Goal: Task Accomplishment & Management: Use online tool/utility

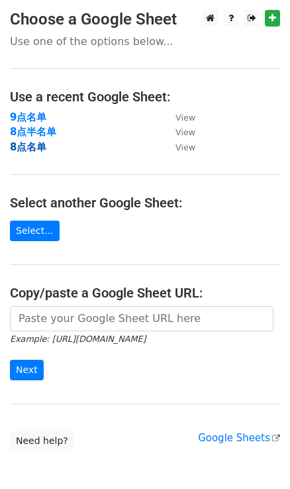
click at [27, 145] on strong "8点名单" at bounding box center [28, 147] width 36 height 12
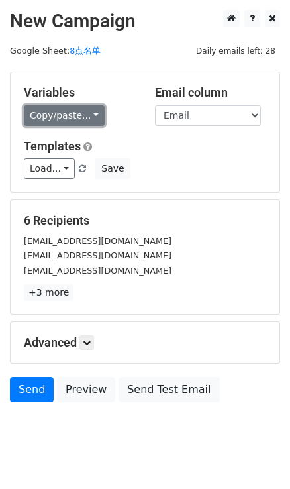
click at [87, 111] on link "Copy/paste..." at bounding box center [64, 115] width 81 height 21
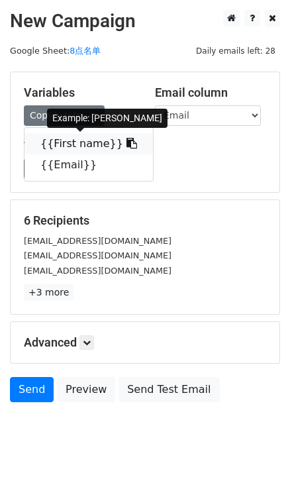
click at [127, 139] on icon at bounding box center [132, 143] width 11 height 11
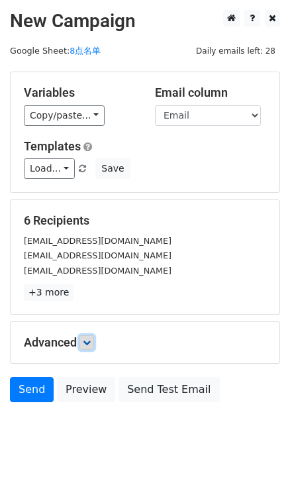
click at [84, 340] on link at bounding box center [87, 342] width 15 height 15
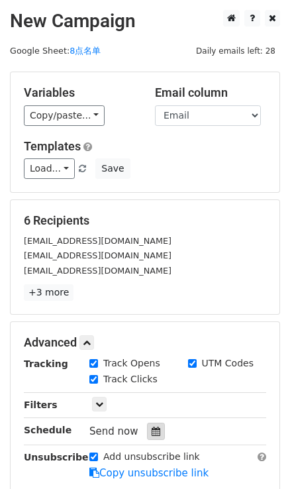
click at [152, 432] on icon at bounding box center [156, 431] width 9 height 9
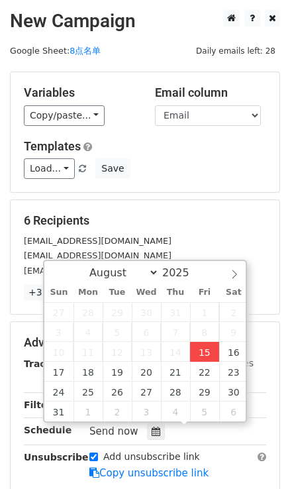
type input "2025-08-15 16:30"
type input "04"
type input "30"
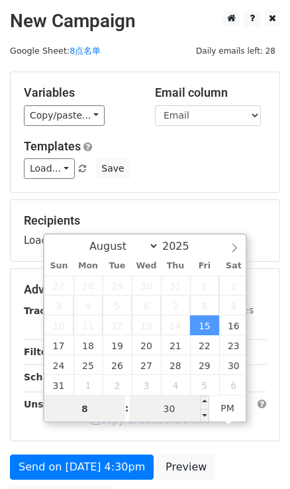
type input "8"
type input "2025-08-15 20:30"
type input "08"
click at [182, 420] on input "30" at bounding box center [169, 409] width 81 height 27
type input "0"
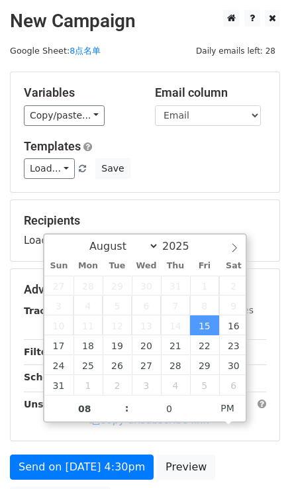
type input "2025-08-15 20:00"
click at [233, 150] on h5 "Templates" at bounding box center [145, 146] width 243 height 15
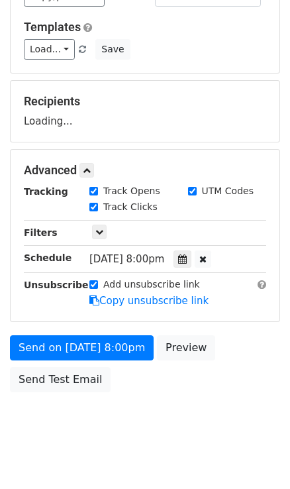
scroll to position [120, 0]
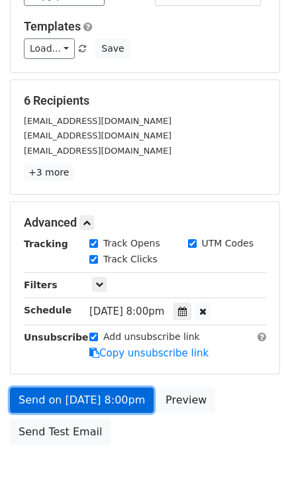
click at [134, 393] on link "Send on Aug 15 at 8:00pm" at bounding box center [82, 400] width 144 height 25
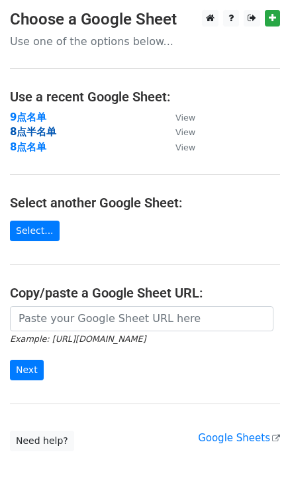
click at [22, 131] on strong "8点半名单" at bounding box center [33, 132] width 46 height 12
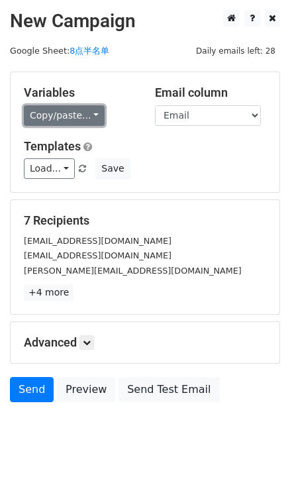
click at [91, 113] on link "Copy/paste..." at bounding box center [64, 115] width 81 height 21
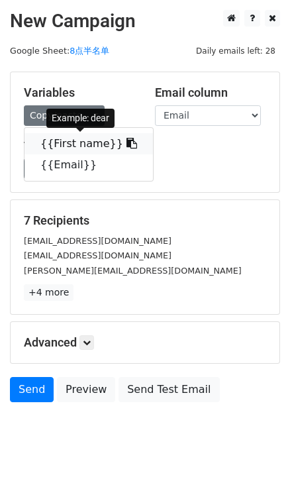
click at [123, 142] on link "{{First name}}" at bounding box center [89, 143] width 129 height 21
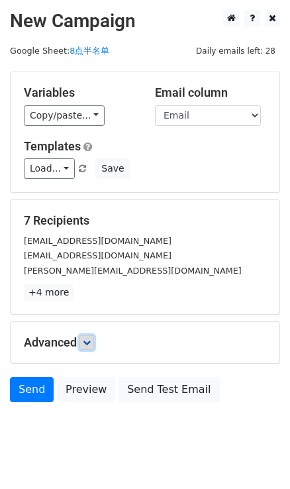
click at [94, 337] on link at bounding box center [87, 342] width 15 height 15
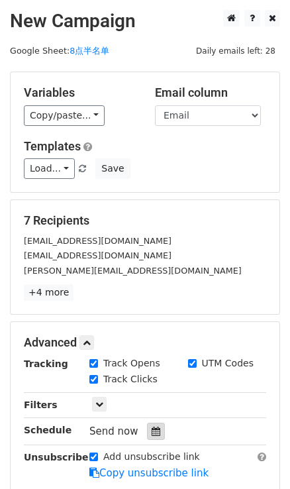
click at [152, 428] on icon at bounding box center [156, 431] width 9 height 9
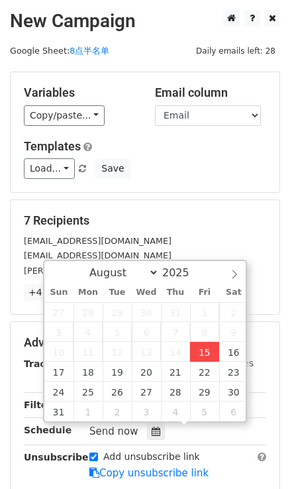
type input "2025-08-15 16:31"
type input "04"
type input "31"
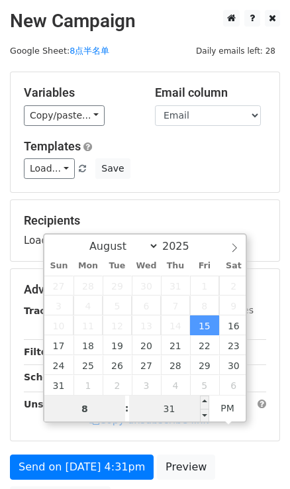
type input "8"
type input "2025-08-15 20:31"
type input "08"
click at [198, 408] on input "31" at bounding box center [169, 409] width 81 height 27
type input "30"
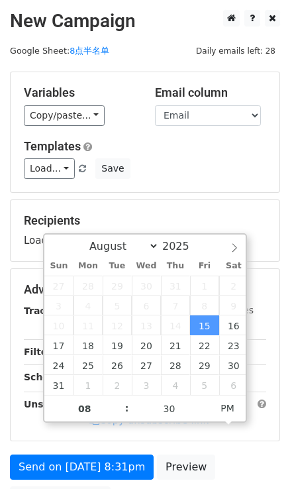
type input "2025-08-15 20:30"
click at [217, 154] on div "Templates Load... No templates saved Save" at bounding box center [145, 159] width 262 height 40
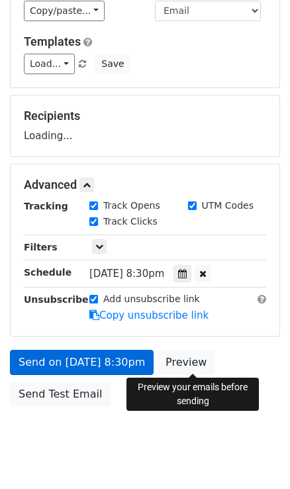
scroll to position [133, 0]
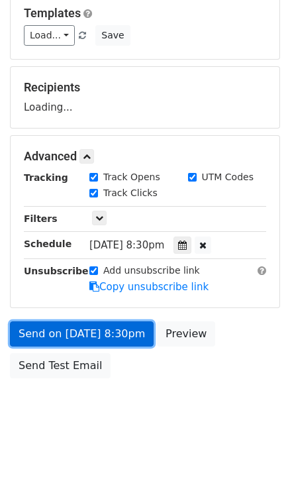
click at [123, 336] on link "Send on Aug 15 at 8:30pm" at bounding box center [82, 333] width 144 height 25
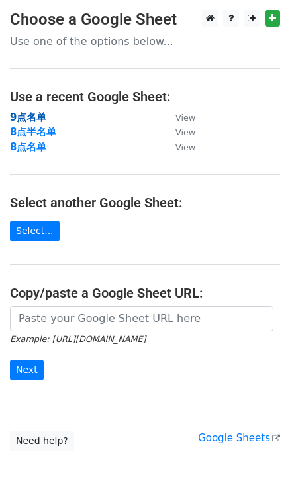
click at [34, 115] on strong "9点名单" at bounding box center [28, 117] width 36 height 12
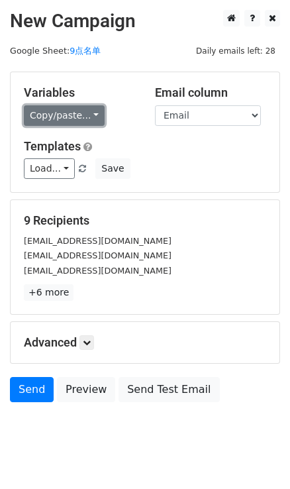
click at [90, 117] on link "Copy/paste..." at bounding box center [64, 115] width 81 height 21
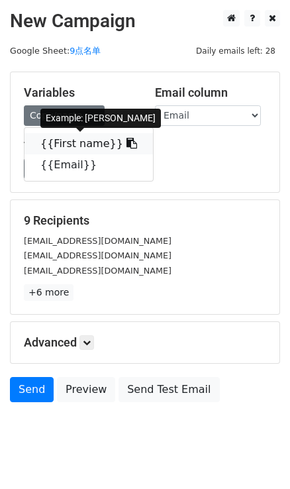
click at [127, 144] on icon at bounding box center [132, 143] width 11 height 11
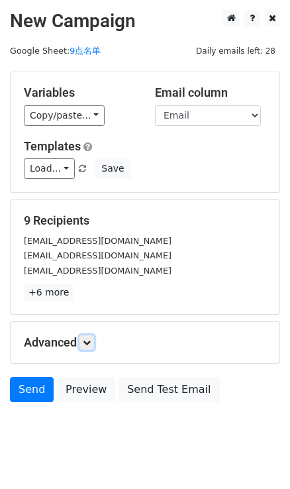
drag, startPoint x: 82, startPoint y: 343, endPoint x: 101, endPoint y: 345, distance: 19.3
click at [82, 343] on link at bounding box center [87, 342] width 15 height 15
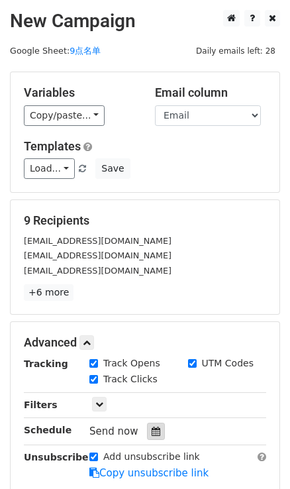
click at [154, 427] on icon at bounding box center [156, 431] width 9 height 9
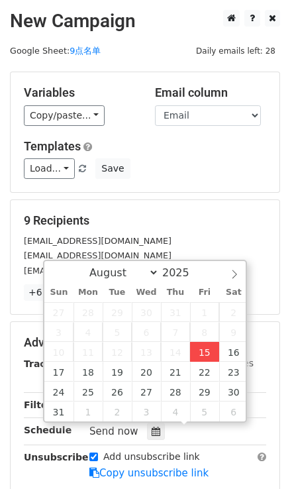
type input "2025-08-15 16:33"
type input "04"
type input "33"
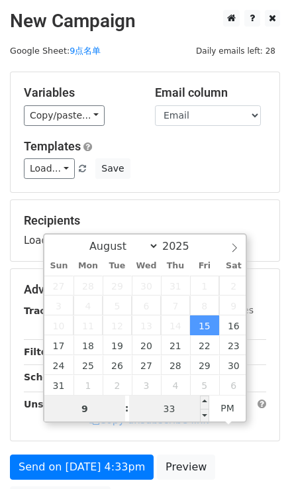
type input "9"
type input "2025-08-15 21:33"
type input "09"
click at [176, 404] on input "33" at bounding box center [169, 409] width 81 height 27
type input "0"
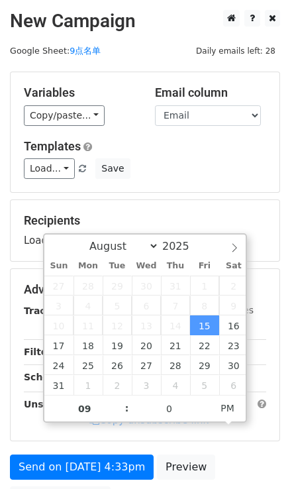
type input "2025-08-15 21:00"
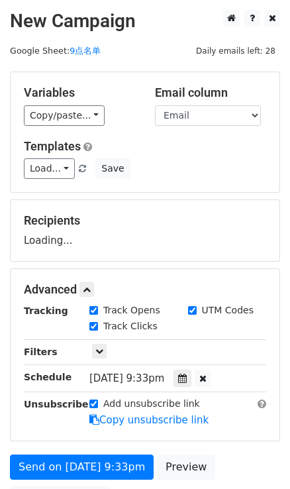
click at [199, 198] on form "Variables Copy/paste... {{First name}} {{Email}} Email column First name Email …" at bounding box center [145, 295] width 270 height 447
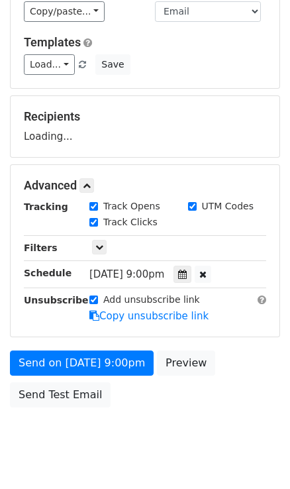
scroll to position [120, 0]
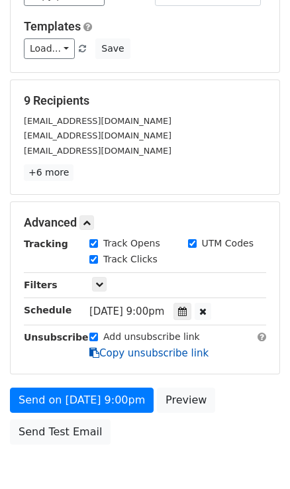
click at [119, 349] on link "Copy unsubscribe link" at bounding box center [148, 353] width 119 height 12
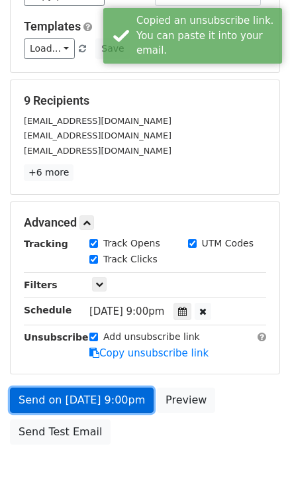
click at [116, 397] on link "Send on Aug 15 at 9:00pm" at bounding box center [82, 400] width 144 height 25
